Goal: Task Accomplishment & Management: Manage account settings

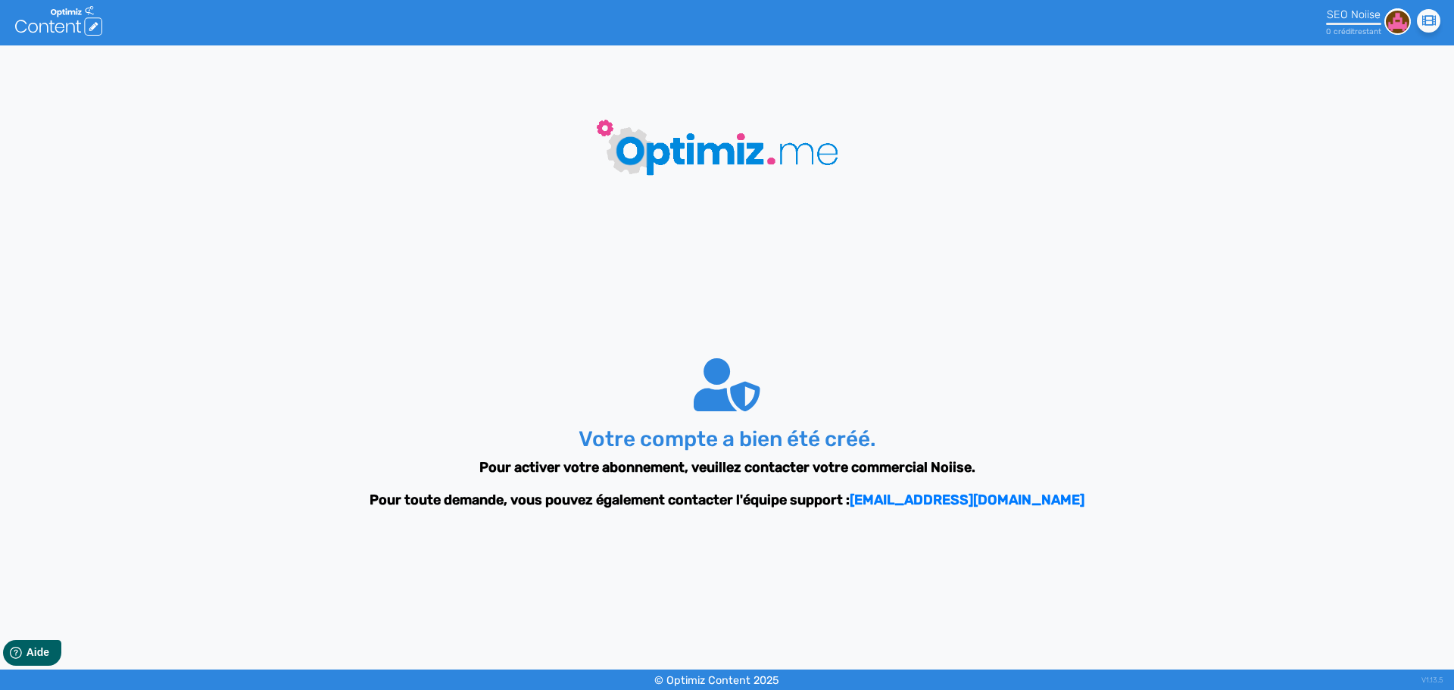
click at [1397, 25] on img at bounding box center [1397, 21] width 26 height 26
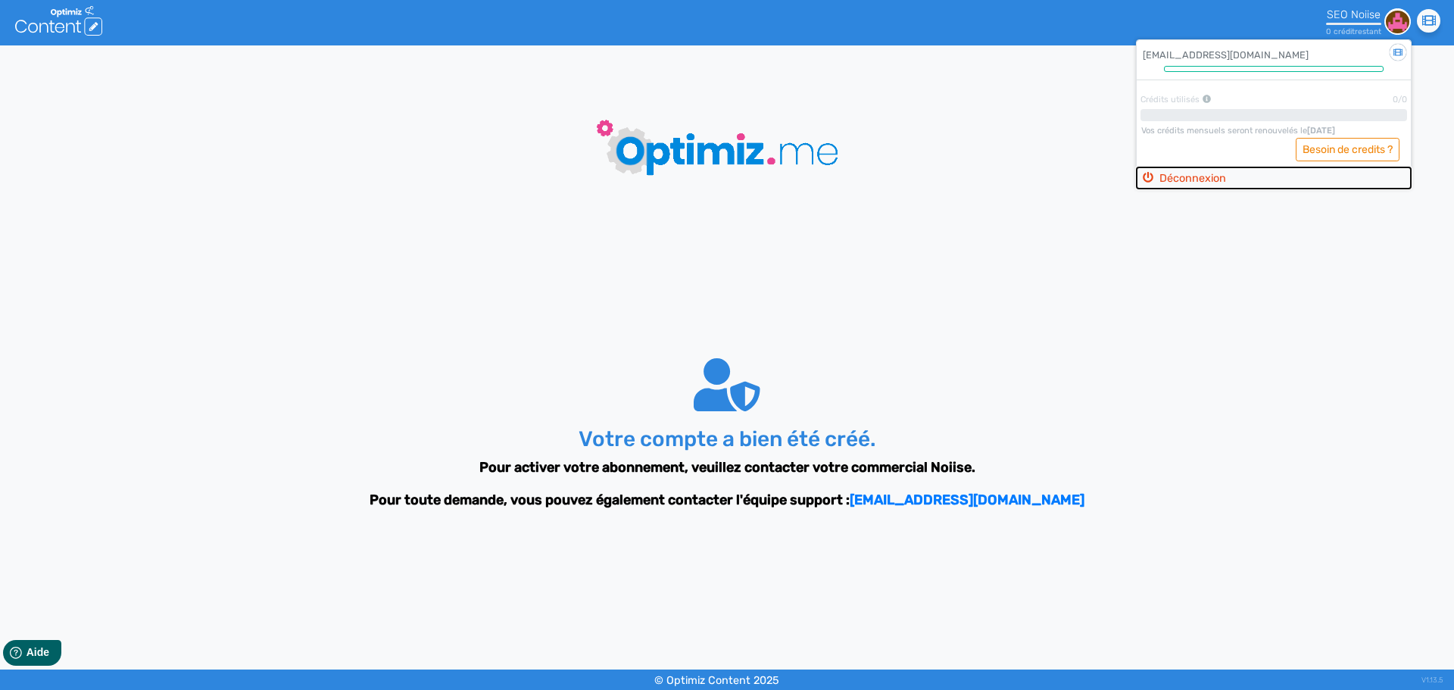
click at [1205, 176] on button "Déconnexion" at bounding box center [1273, 178] width 274 height 22
